Goal: Check status

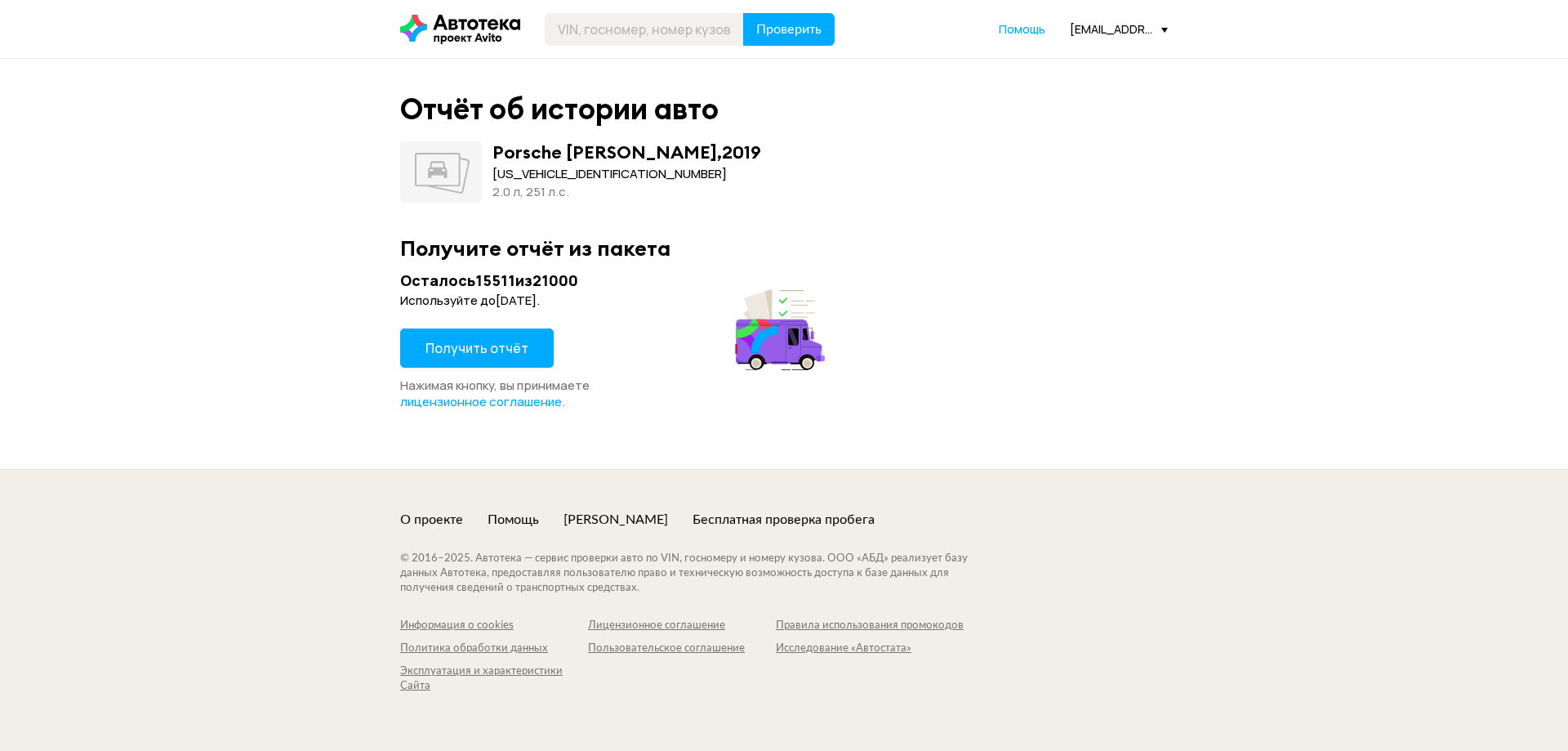
click at [491, 352] on span "Получить отчёт" at bounding box center [476, 347] width 103 height 18
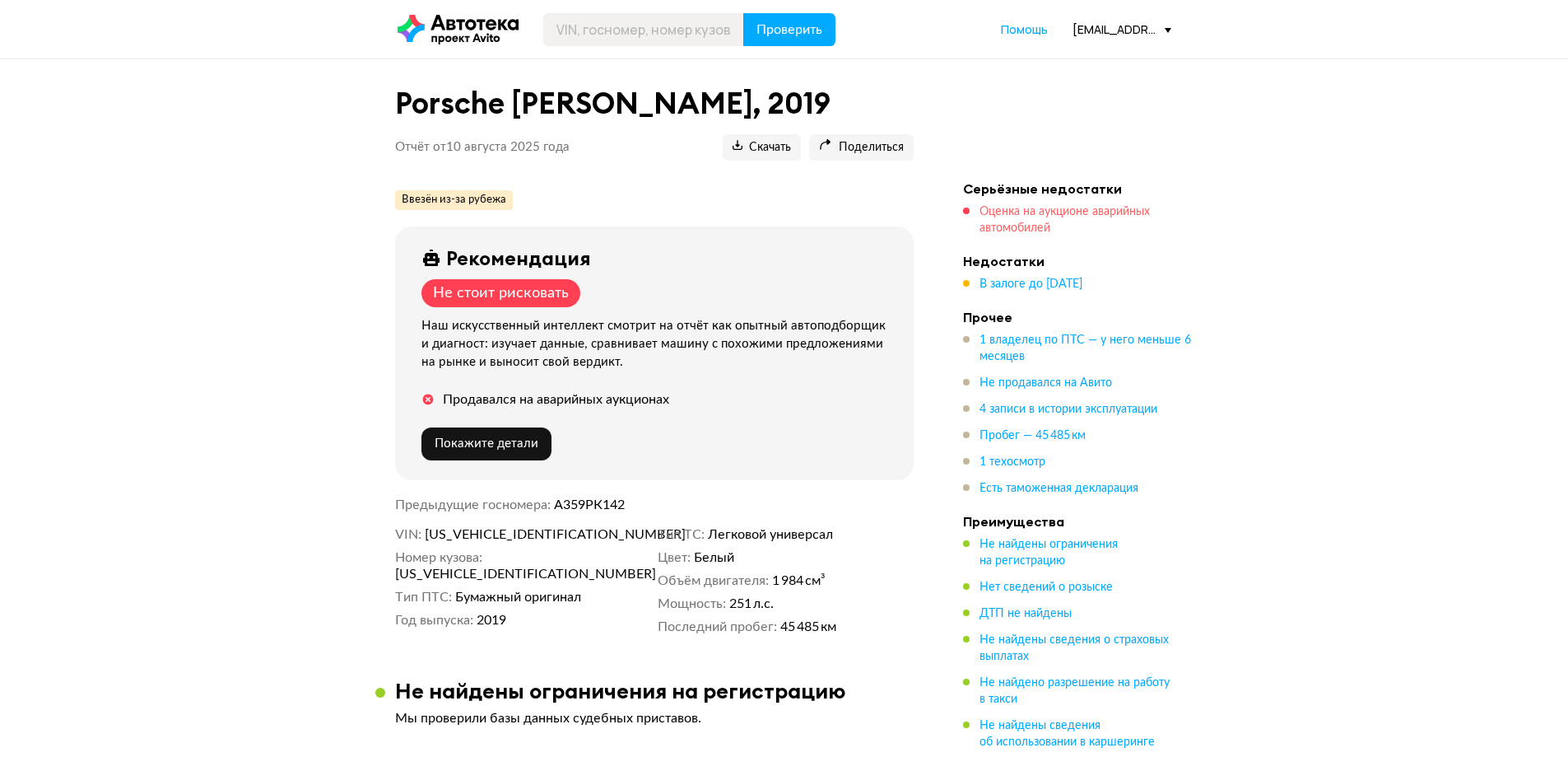
click at [1052, 215] on span "Оценка на аукционе аварийных автомобилей" at bounding box center [1065, 219] width 170 height 28
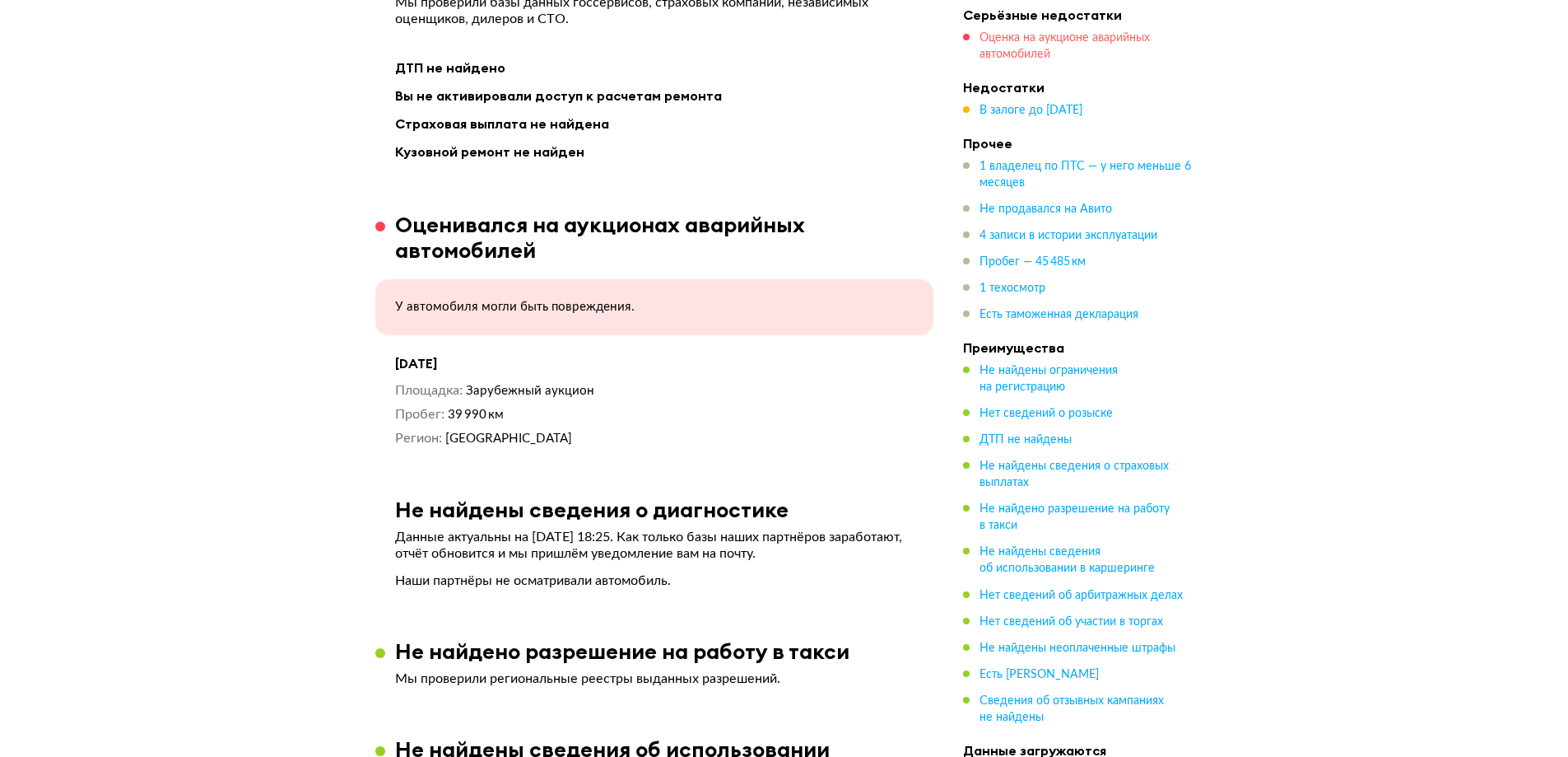
scroll to position [1640, 0]
